Goal: Task Accomplishment & Management: Use online tool/utility

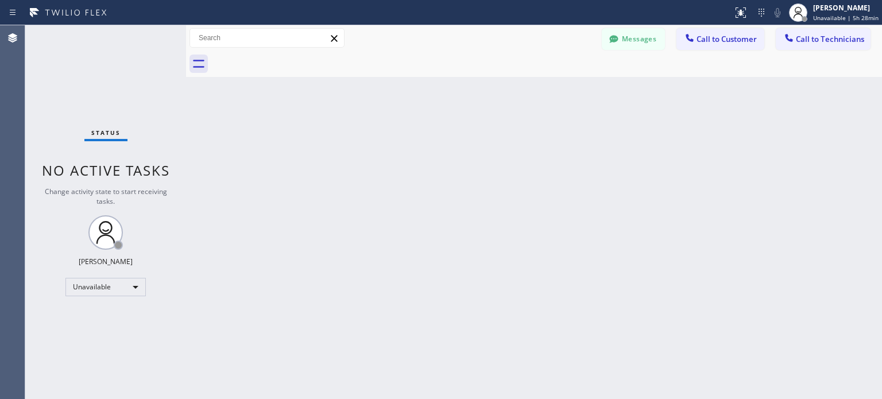
click at [768, 15] on icon at bounding box center [762, 13] width 14 height 14
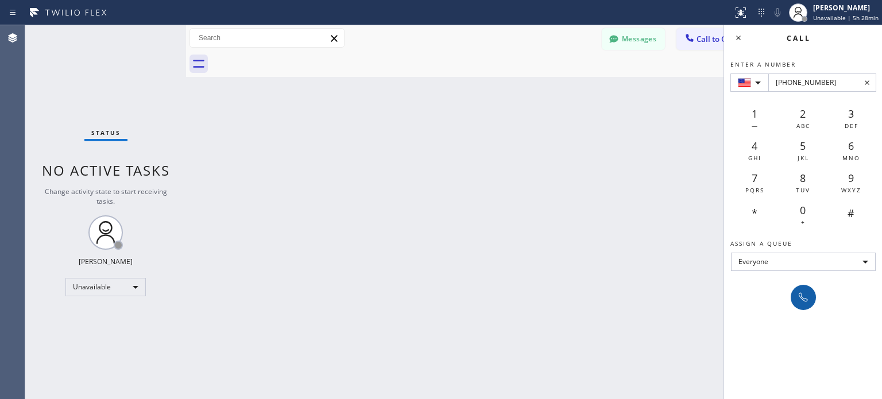
type input "[PHONE_NUMBER]"
click at [805, 297] on icon at bounding box center [804, 298] width 14 height 14
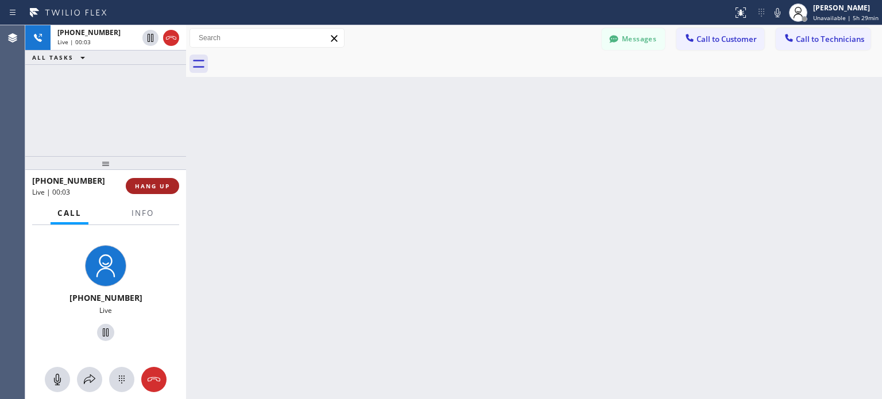
click at [160, 185] on span "HANG UP" at bounding box center [152, 186] width 35 height 8
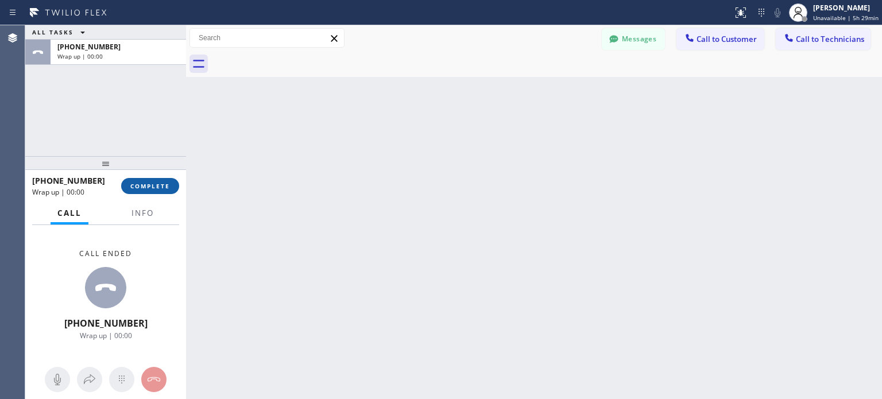
click at [160, 186] on span "COMPLETE" at bounding box center [150, 186] width 40 height 8
